Goal: Information Seeking & Learning: Check status

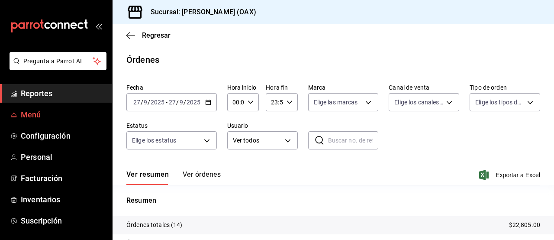
scroll to position [100, 0]
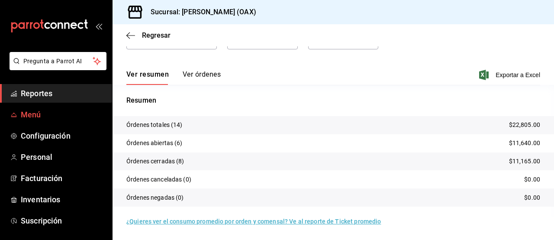
click at [21, 116] on span "Menú" at bounding box center [63, 115] width 84 height 12
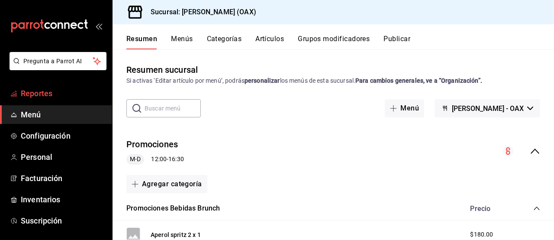
click at [82, 93] on span "Reportes" at bounding box center [63, 93] width 84 height 12
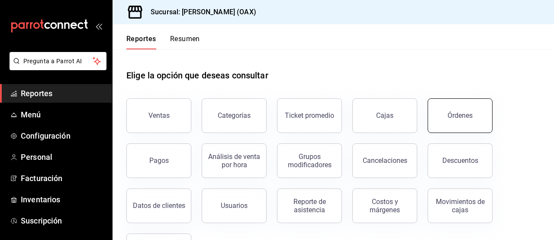
click at [454, 114] on div "Órdenes" at bounding box center [460, 115] width 25 height 8
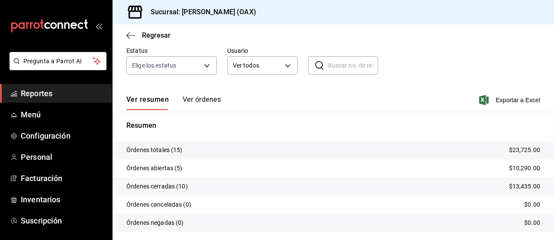
scroll to position [100, 0]
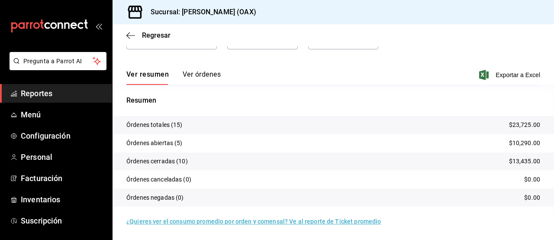
click at [172, 126] on p "Órdenes totales (15)" at bounding box center [154, 124] width 56 height 9
click at [35, 118] on span "Menú" at bounding box center [63, 115] width 84 height 12
